Goal: Task Accomplishment & Management: Use online tool/utility

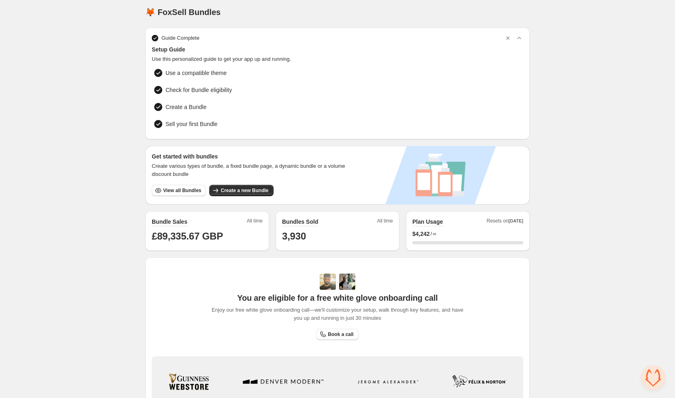
scroll to position [4, 0]
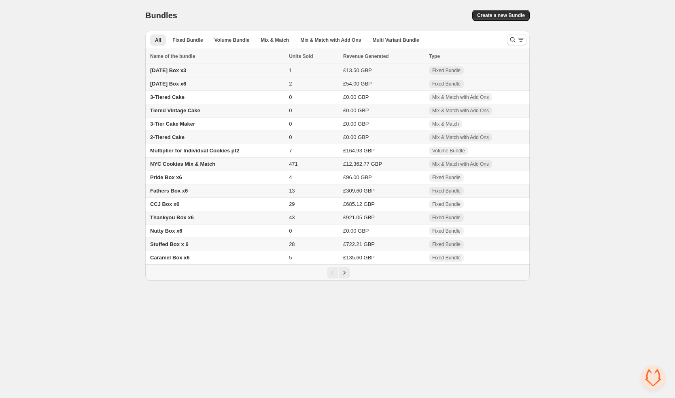
click at [173, 68] on span "[DATE] Box x3" at bounding box center [168, 70] width 36 height 6
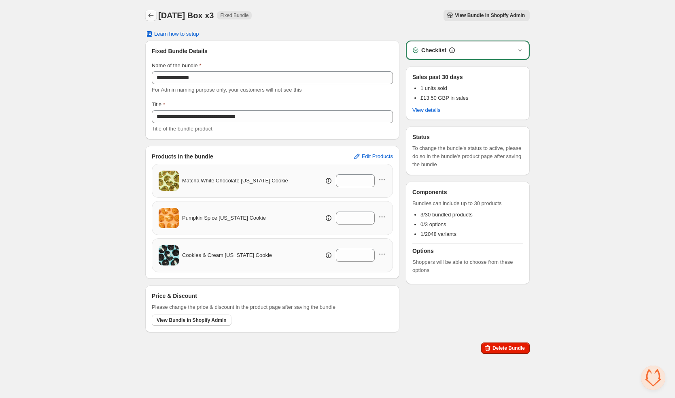
click at [150, 12] on icon "Back" at bounding box center [151, 15] width 8 height 8
click at [153, 11] on button "Back" at bounding box center [150, 15] width 11 height 11
click at [151, 15] on icon "Back" at bounding box center [151, 15] width 8 height 8
